Goal: Task Accomplishment & Management: Use online tool/utility

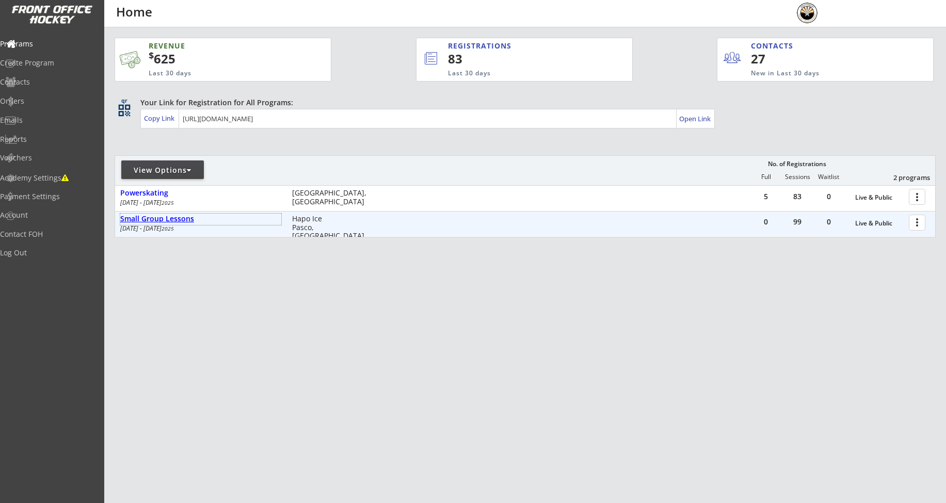
click at [180, 222] on div "Small Group Lessons" at bounding box center [200, 219] width 161 height 9
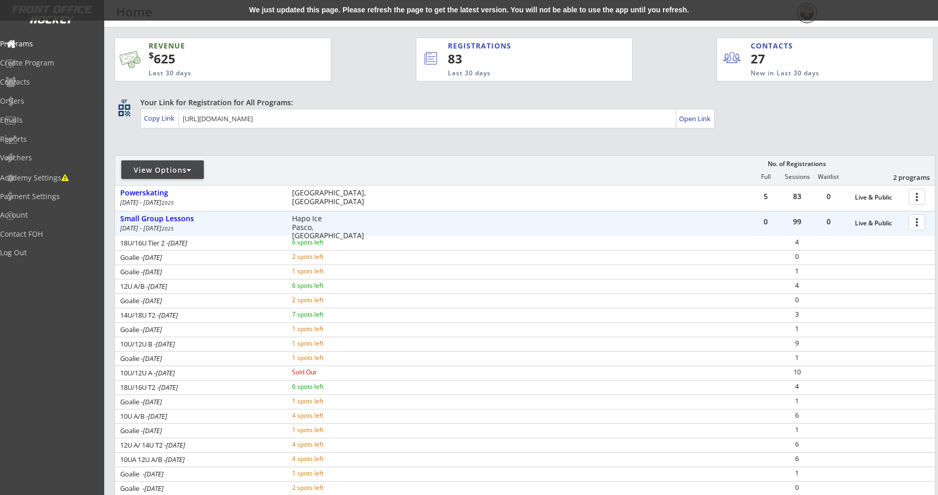
click at [915, 220] on div at bounding box center [919, 222] width 18 height 18
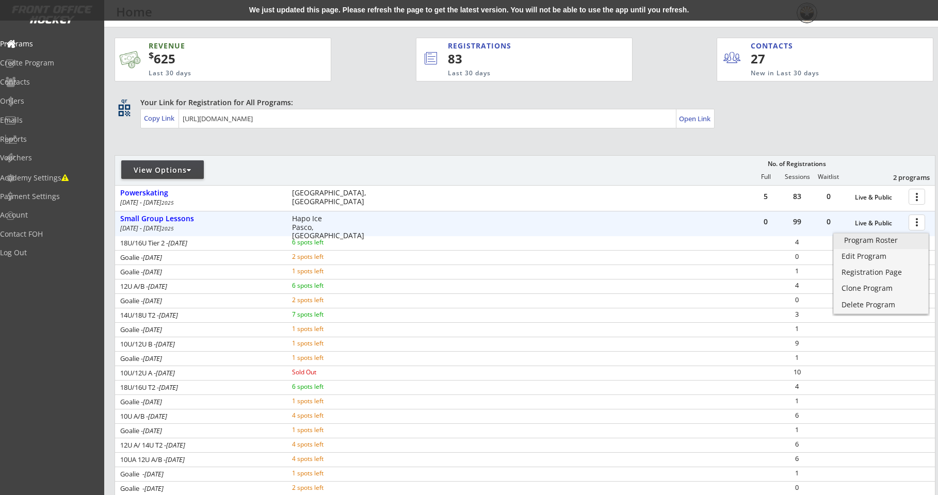
click at [903, 242] on div "Program Roster" at bounding box center [881, 240] width 74 height 7
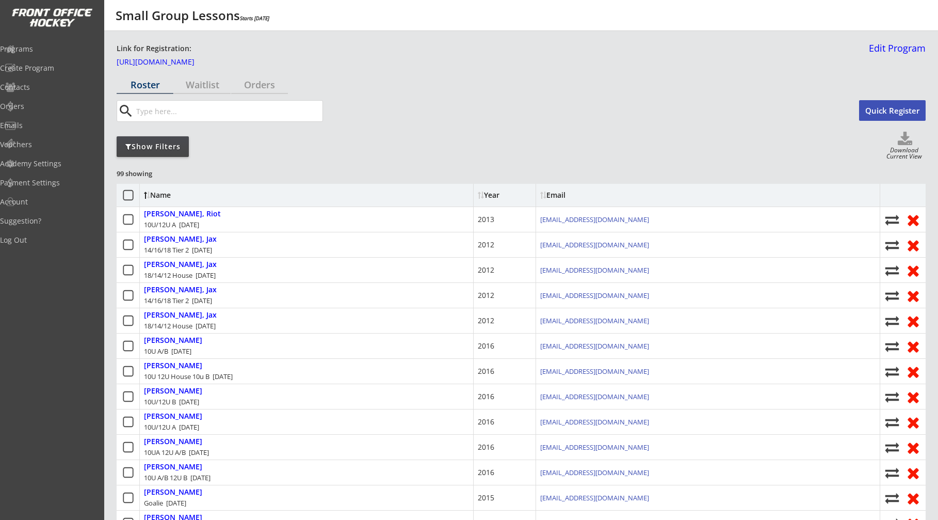
click at [909, 152] on div "Download Current View" at bounding box center [904, 154] width 43 height 14
click at [911, 142] on use at bounding box center [905, 138] width 14 height 13
select select ""Player Info""
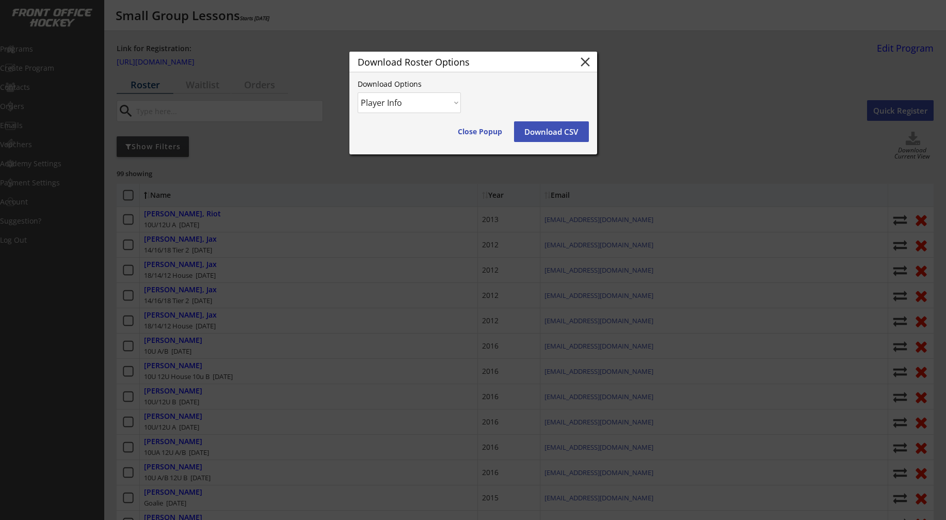
click at [555, 133] on button "Download CSV" at bounding box center [551, 131] width 75 height 21
